Goal: Task Accomplishment & Management: Use online tool/utility

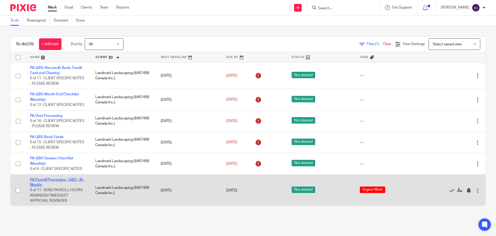
scroll to position [794, 0]
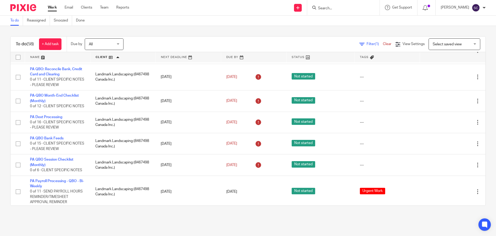
click at [445, 46] on span "Select saved view" at bounding box center [452, 44] width 38 height 11
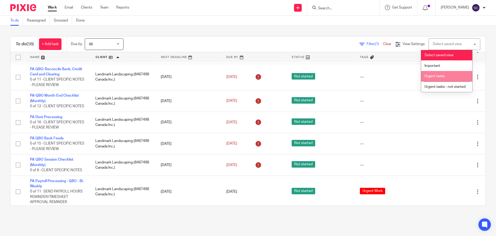
click at [441, 75] on span "Urgent tasks" at bounding box center [435, 76] width 20 height 4
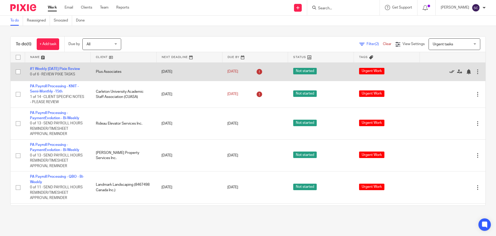
click at [450, 71] on icon at bounding box center [452, 71] width 5 height 5
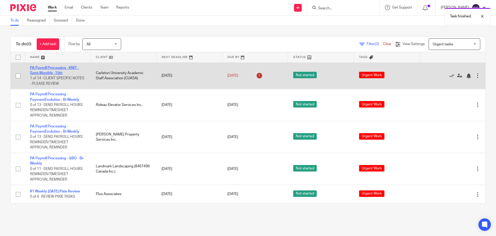
click at [48, 68] on link "PA Payroll Processing - KNIT - Semi-Monthly -15th" at bounding box center [54, 70] width 49 height 9
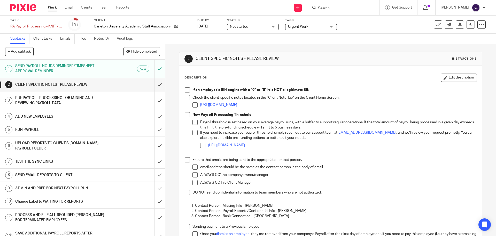
click at [276, 28] on div "Not started Not started" at bounding box center [253, 27] width 52 height 6
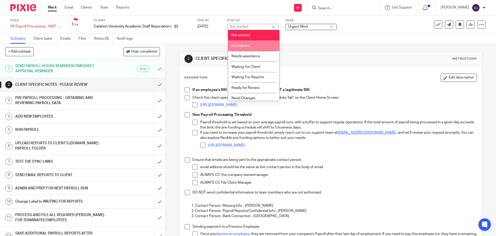
click at [246, 43] on li "In progress" at bounding box center [253, 45] width 51 height 11
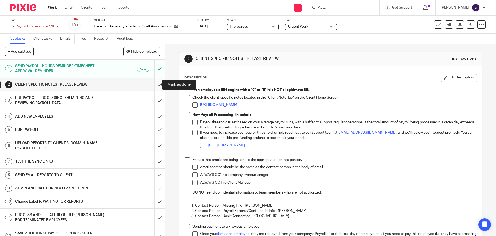
click at [154, 84] on input "submit" at bounding box center [82, 84] width 165 height 13
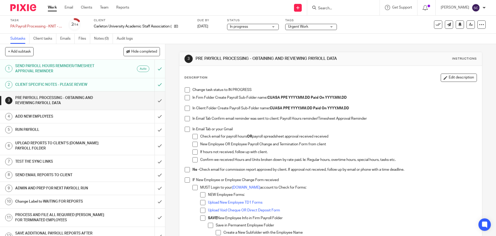
click at [187, 90] on span at bounding box center [187, 89] width 5 height 5
drag, startPoint x: 184, startPoint y: 98, endPoint x: 185, endPoint y: 101, distance: 3.8
click at [185, 98] on span at bounding box center [187, 97] width 5 height 5
click at [186, 109] on span at bounding box center [187, 107] width 5 height 5
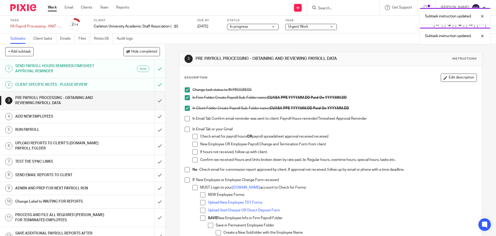
click at [186, 118] on span at bounding box center [187, 118] width 5 height 5
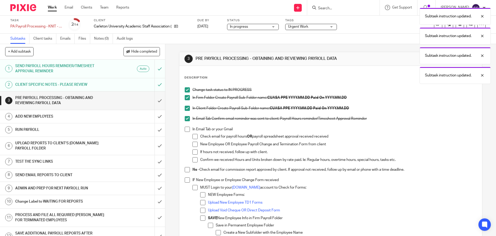
click at [68, 87] on h1 "CLIENT SPECIFIC NOTES - PLEASE REVIEW" at bounding box center [59, 85] width 89 height 8
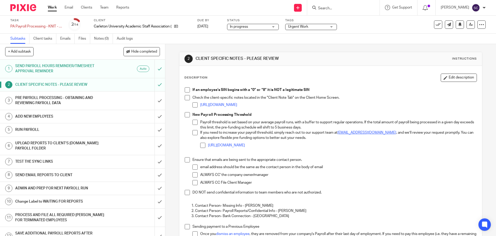
click at [186, 92] on span at bounding box center [187, 89] width 5 height 5
click at [186, 97] on span at bounding box center [187, 97] width 5 height 5
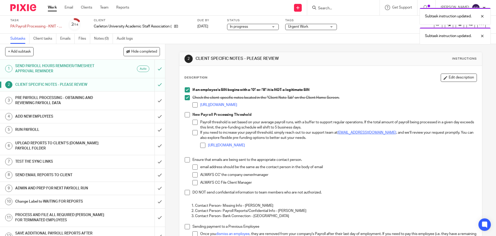
drag, startPoint x: 186, startPoint y: 114, endPoint x: 187, endPoint y: 138, distance: 23.6
click at [186, 114] on span at bounding box center [187, 114] width 5 height 5
drag, startPoint x: 186, startPoint y: 160, endPoint x: 187, endPoint y: 162, distance: 2.6
click at [187, 160] on span at bounding box center [187, 159] width 5 height 5
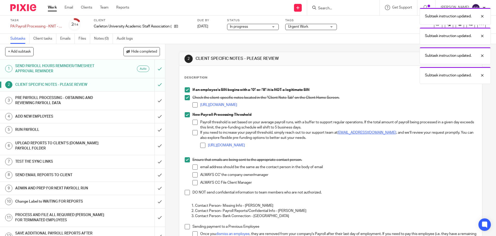
click at [185, 195] on span at bounding box center [187, 192] width 5 height 5
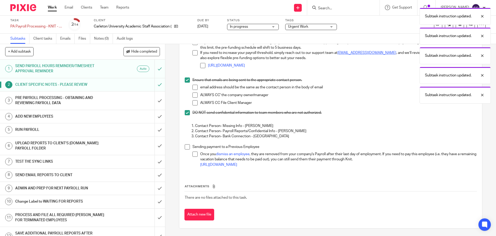
scroll to position [80, 0]
click at [187, 150] on li "Sending payment to a Previous Employee Once you dismiss an employee , they are …" at bounding box center [331, 156] width 292 height 25
click at [186, 148] on span at bounding box center [187, 146] width 5 height 5
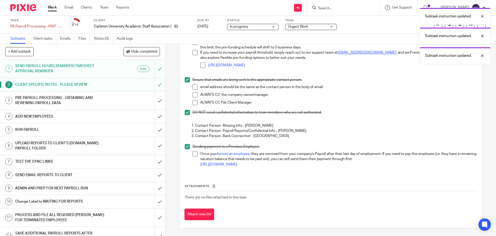
click at [72, 99] on h1 "PRE PAYROLL PROCESSING - OBTAINING AND REVIEWING PAYROLL DATA" at bounding box center [59, 100] width 89 height 13
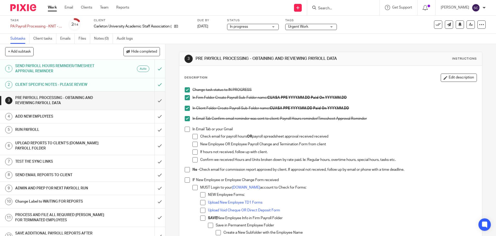
click at [186, 130] on span at bounding box center [187, 128] width 5 height 5
click at [187, 168] on span at bounding box center [187, 169] width 5 height 5
click at [188, 179] on span at bounding box center [187, 179] width 5 height 5
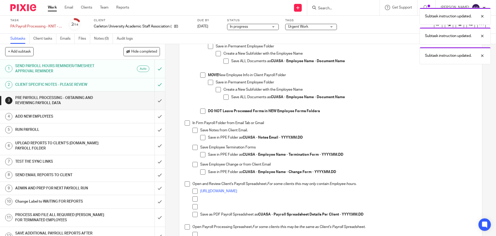
scroll to position [181, 0]
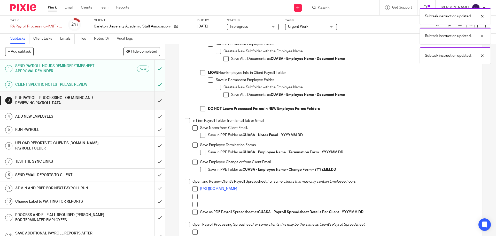
click at [185, 122] on span at bounding box center [187, 120] width 5 height 5
drag, startPoint x: 187, startPoint y: 181, endPoint x: 187, endPoint y: 206, distance: 25.3
click at [186, 181] on span at bounding box center [187, 181] width 5 height 5
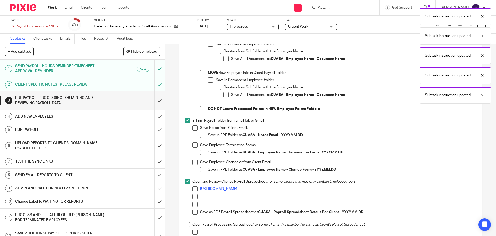
click at [183, 225] on div "Change task status to IN PROGRESS In Firm Folder Create Payroll Sub-Folder name…" at bounding box center [330, 235] width 297 height 662
click at [185, 224] on span at bounding box center [187, 224] width 5 height 5
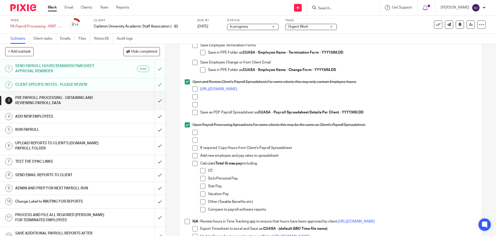
scroll to position [362, 0]
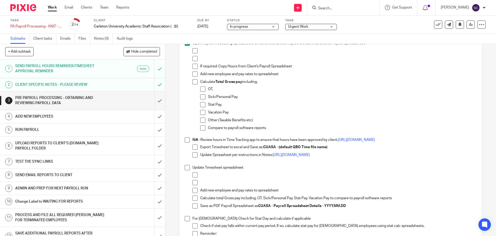
click at [185, 140] on span at bounding box center [187, 139] width 5 height 5
click at [185, 168] on span at bounding box center [187, 167] width 5 height 5
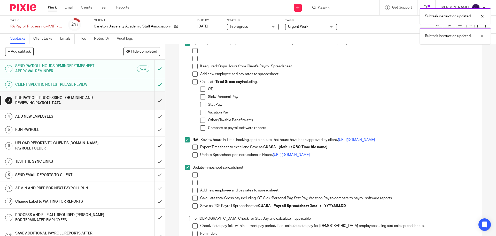
click at [185, 220] on span at bounding box center [187, 218] width 5 height 5
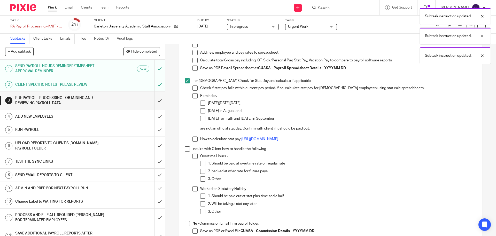
scroll to position [517, 0]
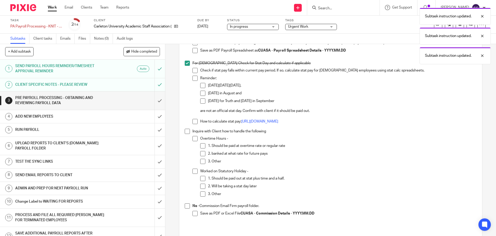
click at [186, 132] on span at bounding box center [187, 131] width 5 height 5
drag, startPoint x: 186, startPoint y: 206, endPoint x: 196, endPoint y: 209, distance: 10.6
click at [186, 206] on span at bounding box center [187, 205] width 5 height 5
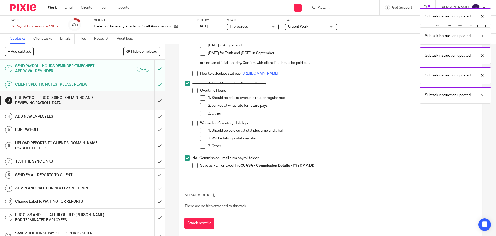
scroll to position [574, 0]
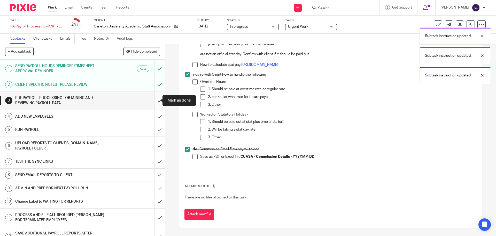
click at [155, 100] on input "submit" at bounding box center [82, 100] width 165 height 18
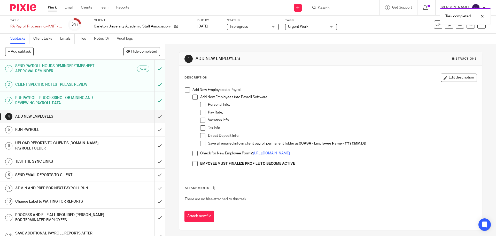
click at [185, 88] on span at bounding box center [187, 89] width 5 height 5
click at [154, 117] on input "submit" at bounding box center [82, 116] width 165 height 13
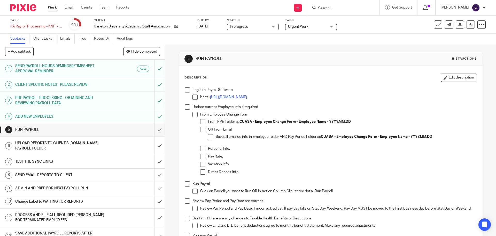
drag, startPoint x: 187, startPoint y: 90, endPoint x: 190, endPoint y: 90, distance: 3.4
click at [187, 90] on span at bounding box center [187, 89] width 5 height 5
drag, startPoint x: 186, startPoint y: 107, endPoint x: 188, endPoint y: 115, distance: 7.9
click at [186, 107] on span at bounding box center [187, 106] width 5 height 5
click at [186, 184] on span at bounding box center [187, 183] width 5 height 5
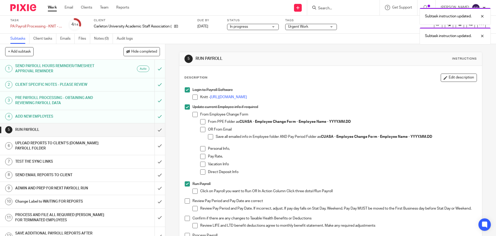
scroll to position [78, 0]
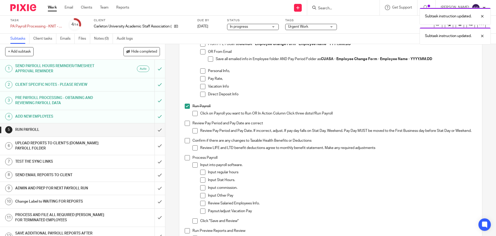
click at [185, 124] on span at bounding box center [187, 122] width 5 height 5
click at [185, 141] on span at bounding box center [187, 140] width 5 height 5
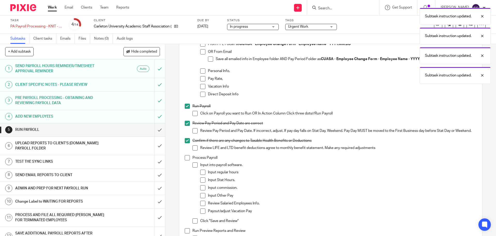
click at [185, 160] on span at bounding box center [187, 157] width 5 height 5
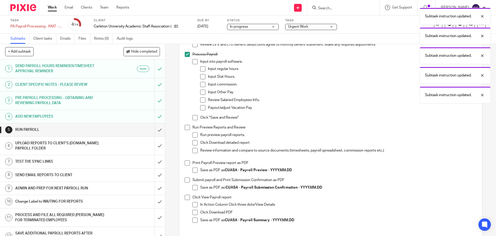
scroll to position [181, 0]
click at [186, 130] on span at bounding box center [187, 126] width 5 height 5
click at [185, 165] on span at bounding box center [187, 162] width 5 height 5
click at [186, 182] on span at bounding box center [187, 179] width 5 height 5
click at [189, 200] on li "Click View Payroll report In Action Column Click three dots/View Details Click …" at bounding box center [331, 211] width 292 height 35
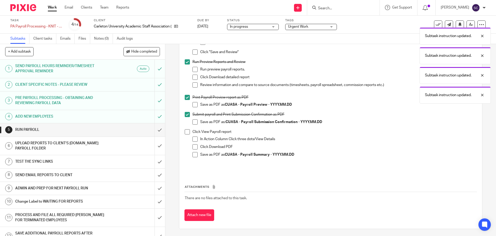
scroll to position [250, 0]
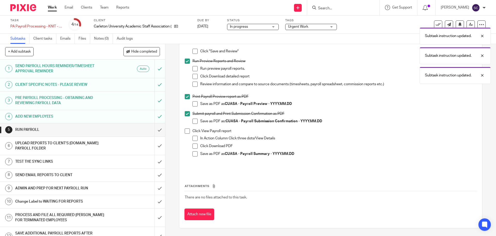
click at [187, 132] on span at bounding box center [187, 130] width 5 height 5
click at [155, 130] on input "submit" at bounding box center [82, 129] width 165 height 13
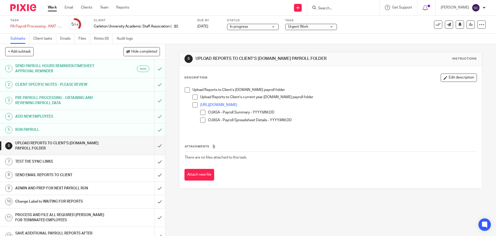
click at [187, 90] on span at bounding box center [187, 89] width 5 height 5
drag, startPoint x: 193, startPoint y: 98, endPoint x: 191, endPoint y: 105, distance: 7.4
click at [193, 98] on span at bounding box center [195, 96] width 5 height 5
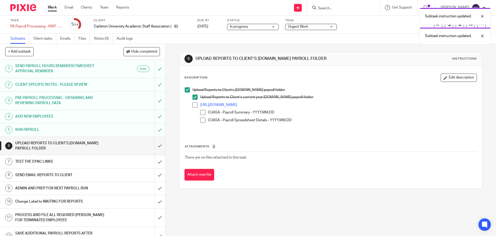
click at [193, 106] on span at bounding box center [195, 104] width 5 height 5
click at [200, 113] on span at bounding box center [202, 112] width 5 height 5
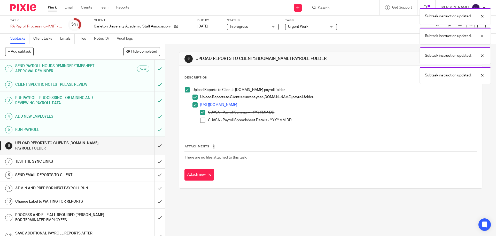
click at [200, 121] on span at bounding box center [202, 119] width 5 height 5
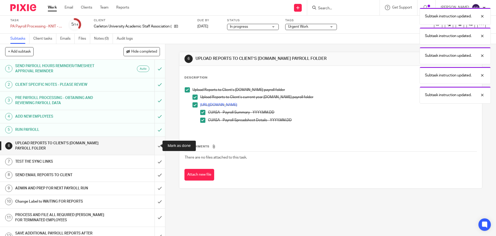
click at [154, 146] on input "submit" at bounding box center [82, 146] width 165 height 18
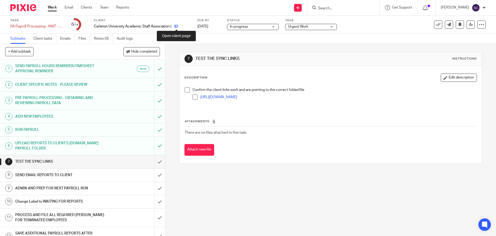
click at [177, 25] on icon at bounding box center [176, 26] width 4 height 4
click at [187, 90] on span at bounding box center [187, 89] width 5 height 5
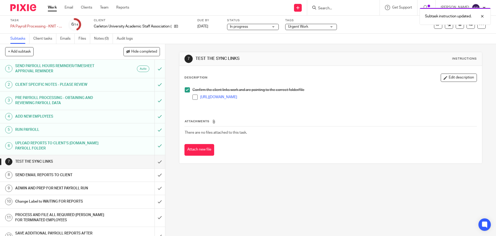
drag, startPoint x: 193, startPoint y: 97, endPoint x: 191, endPoint y: 103, distance: 6.4
click at [193, 97] on span at bounding box center [195, 96] width 5 height 5
click at [153, 163] on input "submit" at bounding box center [82, 161] width 165 height 13
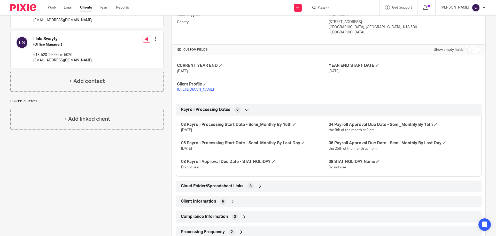
scroll to position [155, 0]
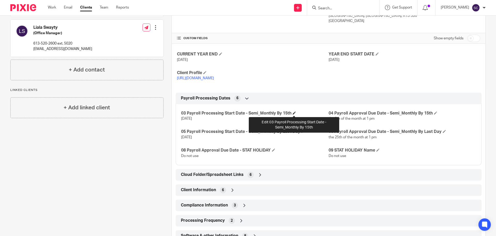
click at [294, 112] on span at bounding box center [294, 112] width 3 height 3
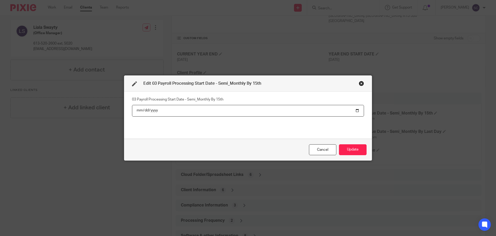
click at [356, 111] on input "2025-08-07" at bounding box center [248, 111] width 232 height 12
type input "2025-09-08"
click at [350, 150] on button "Update" at bounding box center [353, 149] width 28 height 11
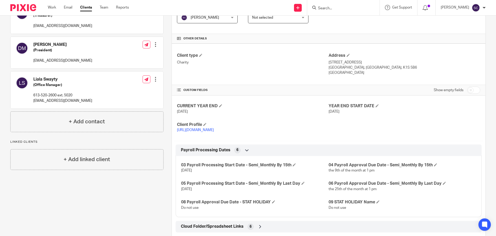
scroll to position [0, 0]
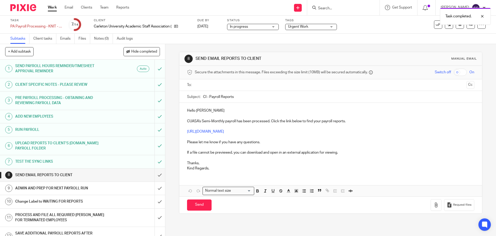
click at [203, 86] on input "text" at bounding box center [331, 85] width 268 height 6
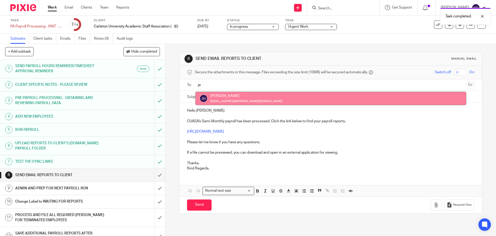
type input "ja"
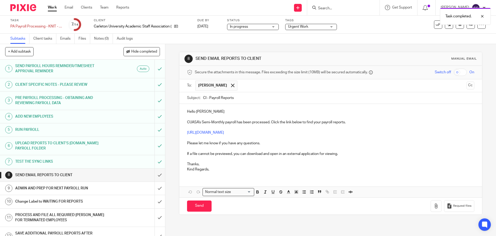
click at [322, 132] on p "[URL][DOMAIN_NAME]" at bounding box center [330, 132] width 287 height 5
click at [467, 85] on button "Cc" at bounding box center [471, 85] width 8 height 8
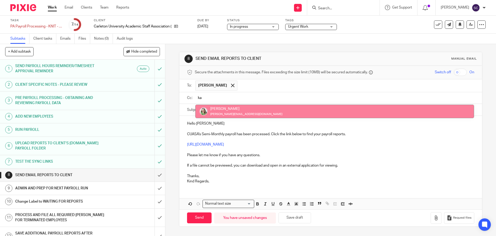
type input "ka"
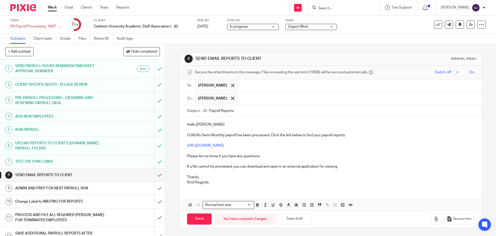
drag, startPoint x: 202, startPoint y: 110, endPoint x: 205, endPoint y: 110, distance: 2.8
click at [205, 110] on input "CI - Payroll Reports" at bounding box center [338, 111] width 271 height 12
type input "CUASA - Payroll Reports"
click at [205, 124] on p "Hello Jaye" at bounding box center [330, 124] width 287 height 5
click at [217, 180] on p "Kind Regards," at bounding box center [330, 181] width 287 height 5
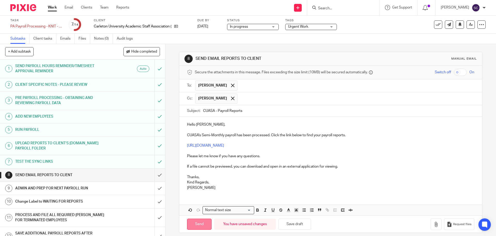
click at [201, 225] on input "Send" at bounding box center [199, 223] width 25 height 11
type input "Sent"
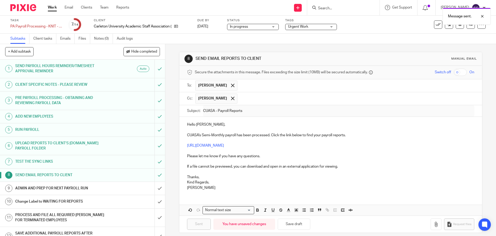
click at [63, 186] on h1 "ADMIN AND PREP FOR NEXT PAYROLL RUN" at bounding box center [59, 188] width 89 height 8
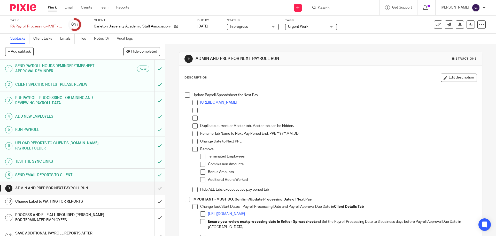
click at [186, 94] on span at bounding box center [187, 94] width 5 height 5
click at [186, 198] on span at bounding box center [187, 199] width 5 height 5
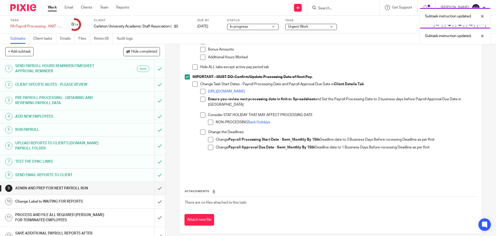
scroll to position [123, 0]
click at [154, 188] on input "submit" at bounding box center [82, 188] width 165 height 13
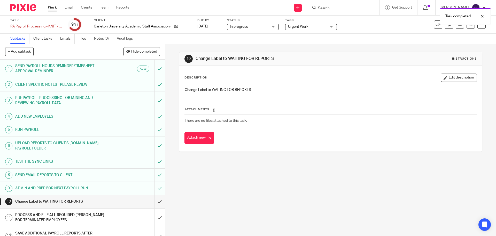
click at [275, 26] on div "In progress In progress" at bounding box center [253, 27] width 52 height 6
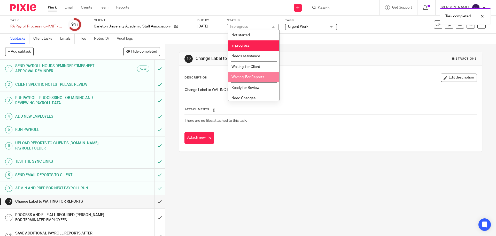
click at [250, 78] on span "Waiting: For Reports" at bounding box center [248, 77] width 33 height 4
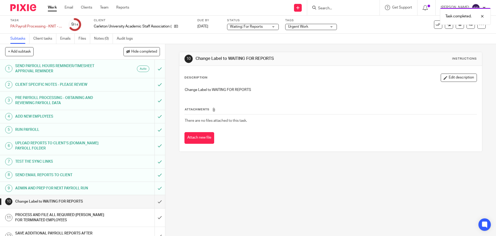
click at [334, 26] on div "Urgent Work" at bounding box center [311, 27] width 52 height 6
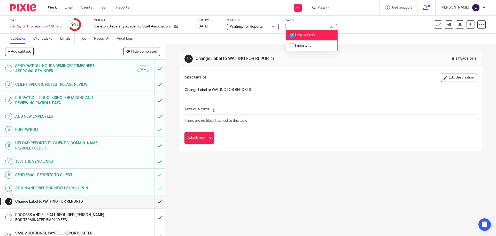
click at [290, 34] on input "checkbox" at bounding box center [292, 35] width 10 height 10
checkbox input "false"
click at [258, 38] on div "Subtasks Client tasks Emails Files Notes (0) Audit logs" at bounding box center [248, 39] width 496 height 10
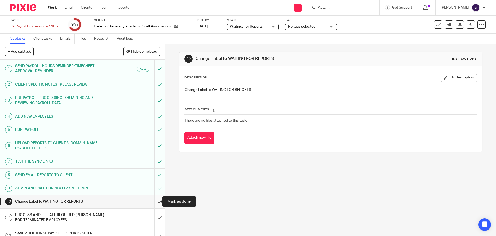
click at [154, 200] on input "submit" at bounding box center [82, 201] width 165 height 13
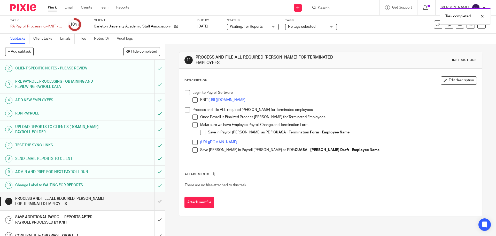
scroll to position [36, 0]
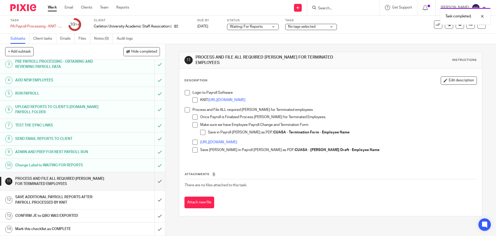
click at [186, 90] on span at bounding box center [187, 92] width 5 height 5
click at [185, 107] on span at bounding box center [187, 109] width 5 height 5
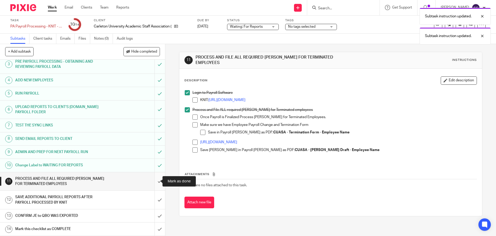
click at [155, 180] on input "submit" at bounding box center [82, 181] width 165 height 18
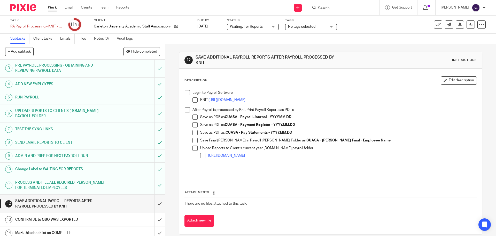
scroll to position [36, 0]
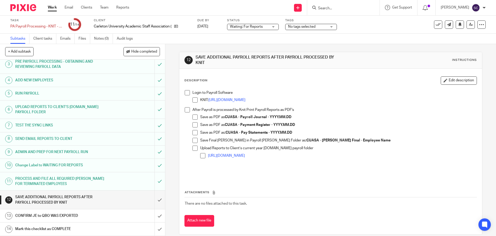
click at [51, 7] on link "Work" at bounding box center [52, 7] width 9 height 5
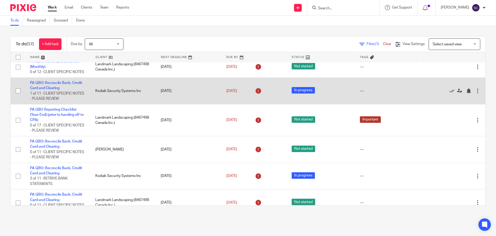
scroll to position [103, 0]
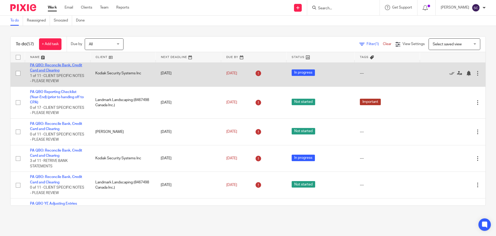
click at [46, 70] on link "PA QBO: Reconcile Bank, Credit Card and Clearing" at bounding box center [56, 67] width 52 height 9
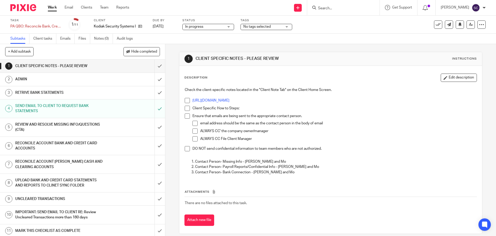
click at [230, 26] on div "In progress In progress" at bounding box center [209, 27] width 52 height 6
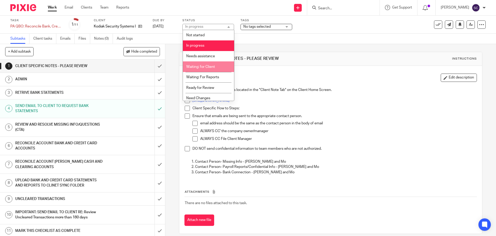
click at [193, 67] on span "Waiting: for Client" at bounding box center [200, 67] width 29 height 4
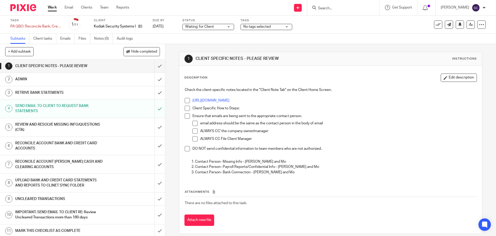
click at [229, 27] on div "Waiting: for Client Waiting: for Client" at bounding box center [209, 27] width 52 height 6
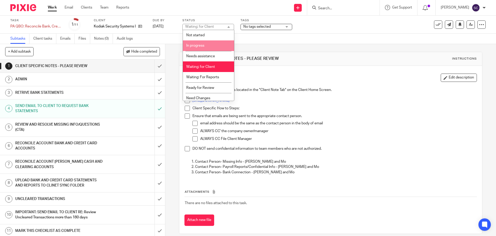
click at [198, 48] on li "In progress" at bounding box center [208, 45] width 51 height 11
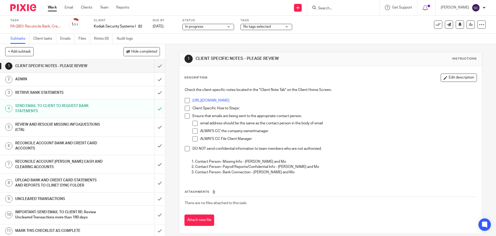
click at [51, 9] on link "Work" at bounding box center [52, 7] width 9 height 5
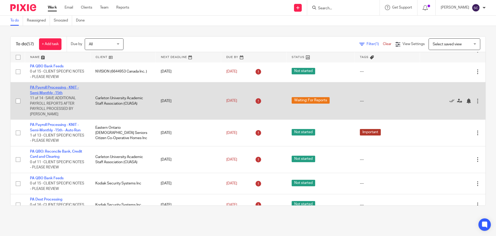
scroll to position [1008, 0]
